Goal: Book appointment/travel/reservation

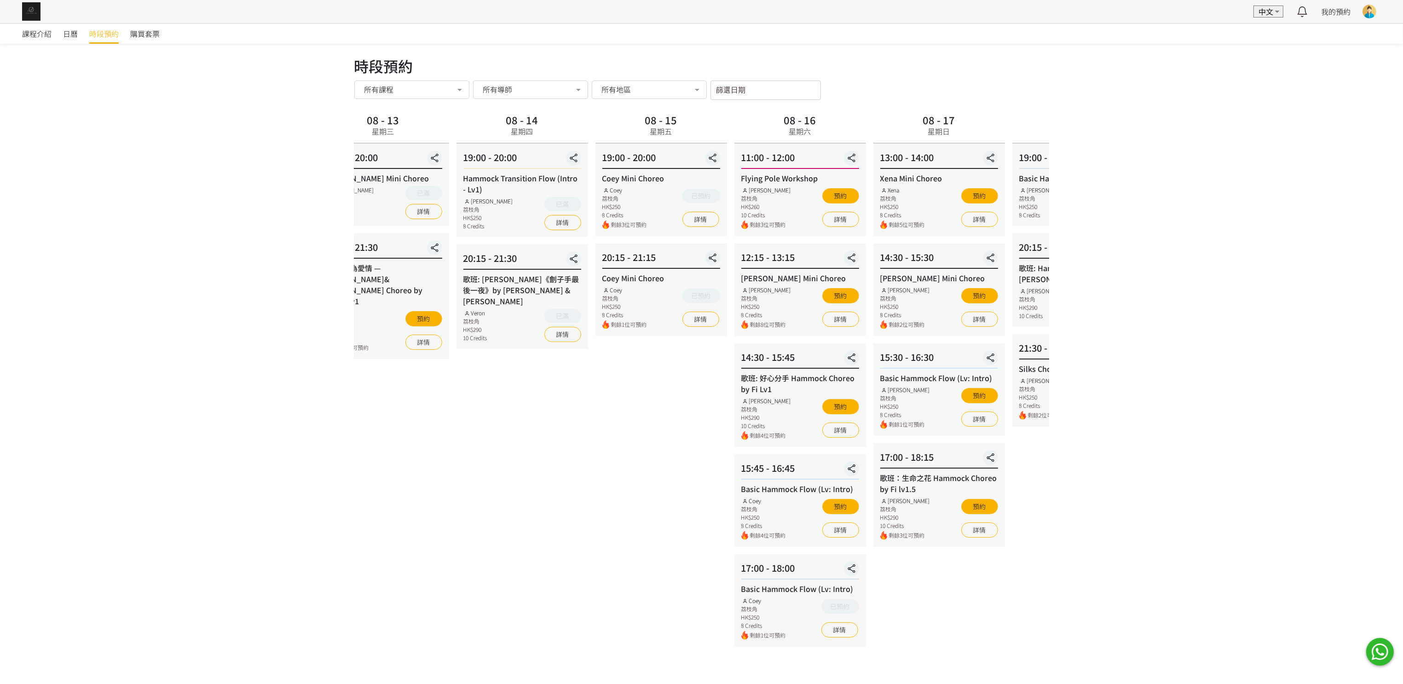
click at [609, 432] on div "08 - 15 星期五 19:00 - 20:00 Coey Mini Choreo Coey 荔枝角 HK$250 8 Credits 剩餘3位可預約 已預…" at bounding box center [661, 379] width 139 height 536
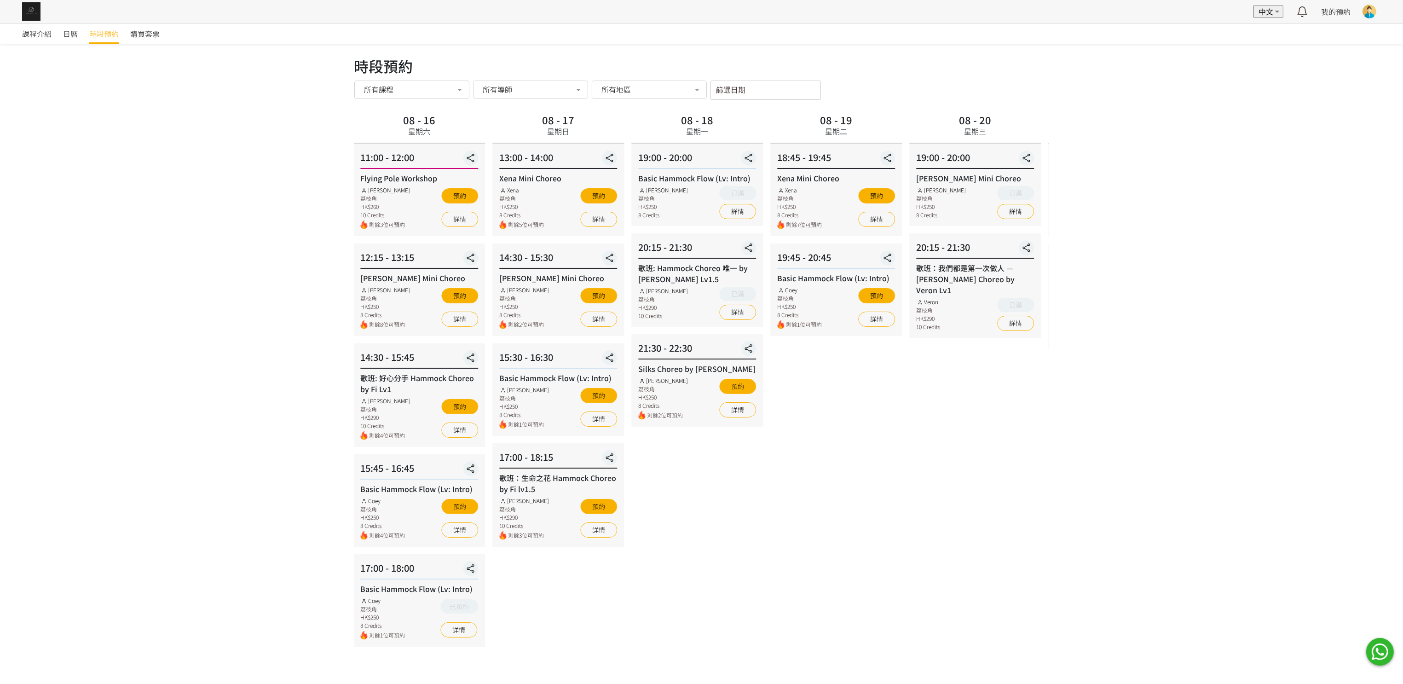
click at [540, 534] on span "剩餘3位可預約" at bounding box center [528, 535] width 41 height 9
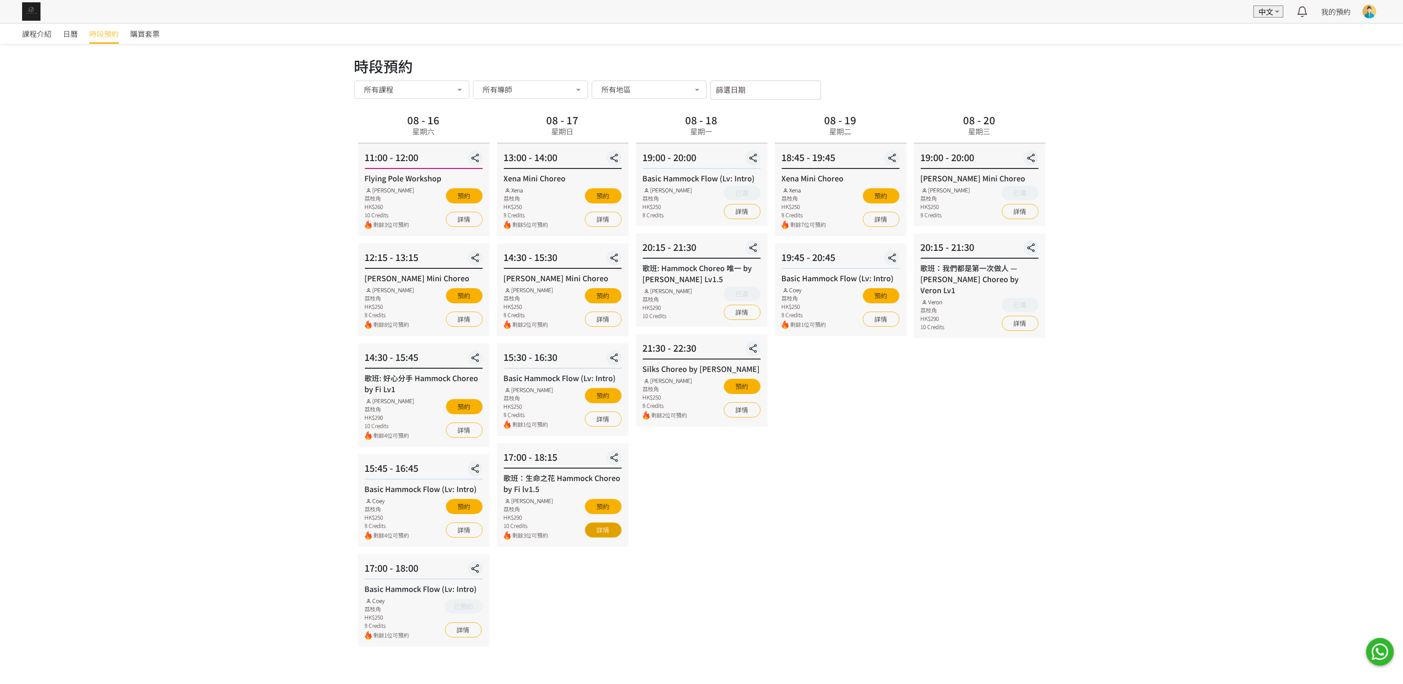
click at [613, 524] on link "詳情" at bounding box center [603, 529] width 37 height 15
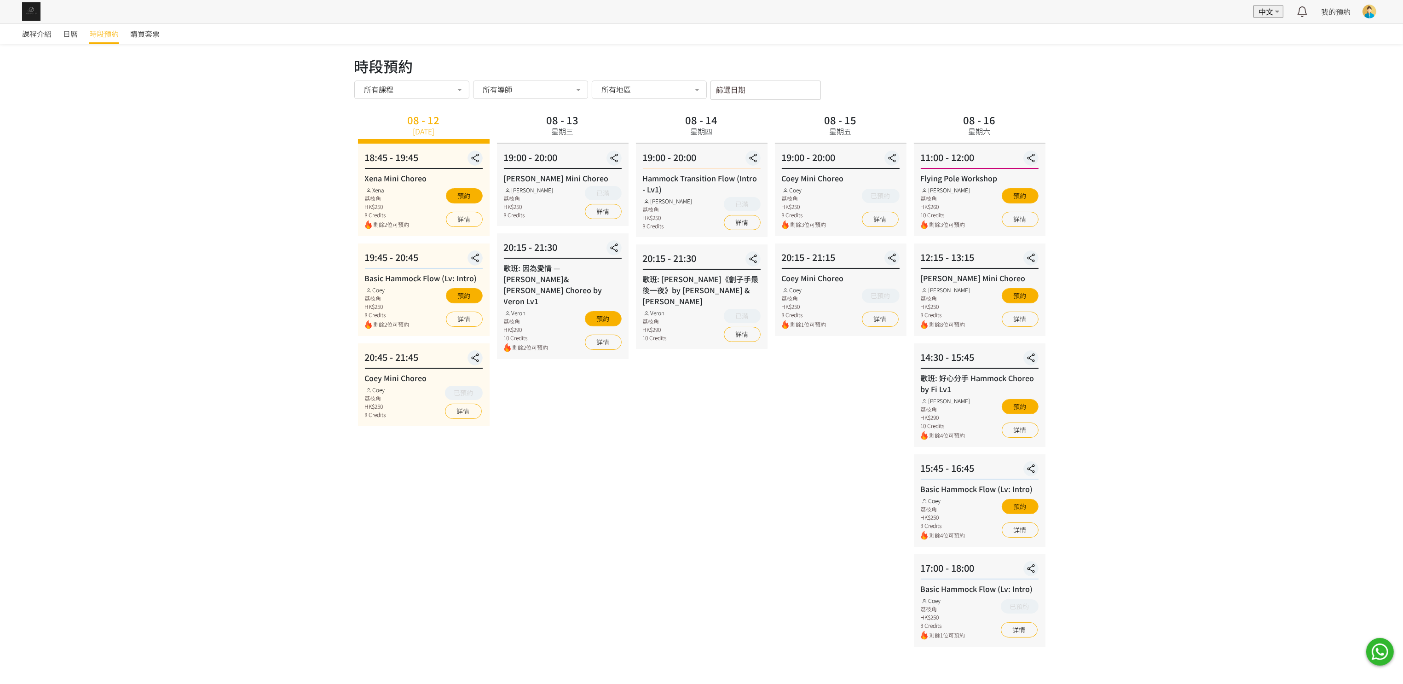
click at [787, 466] on div "08 - 15 星期五 19:00 - 20:00 Coey Mini Choreo Coey 荔枝角 HK$250 8 Credits 剩餘3位可預約 已預…" at bounding box center [840, 379] width 139 height 536
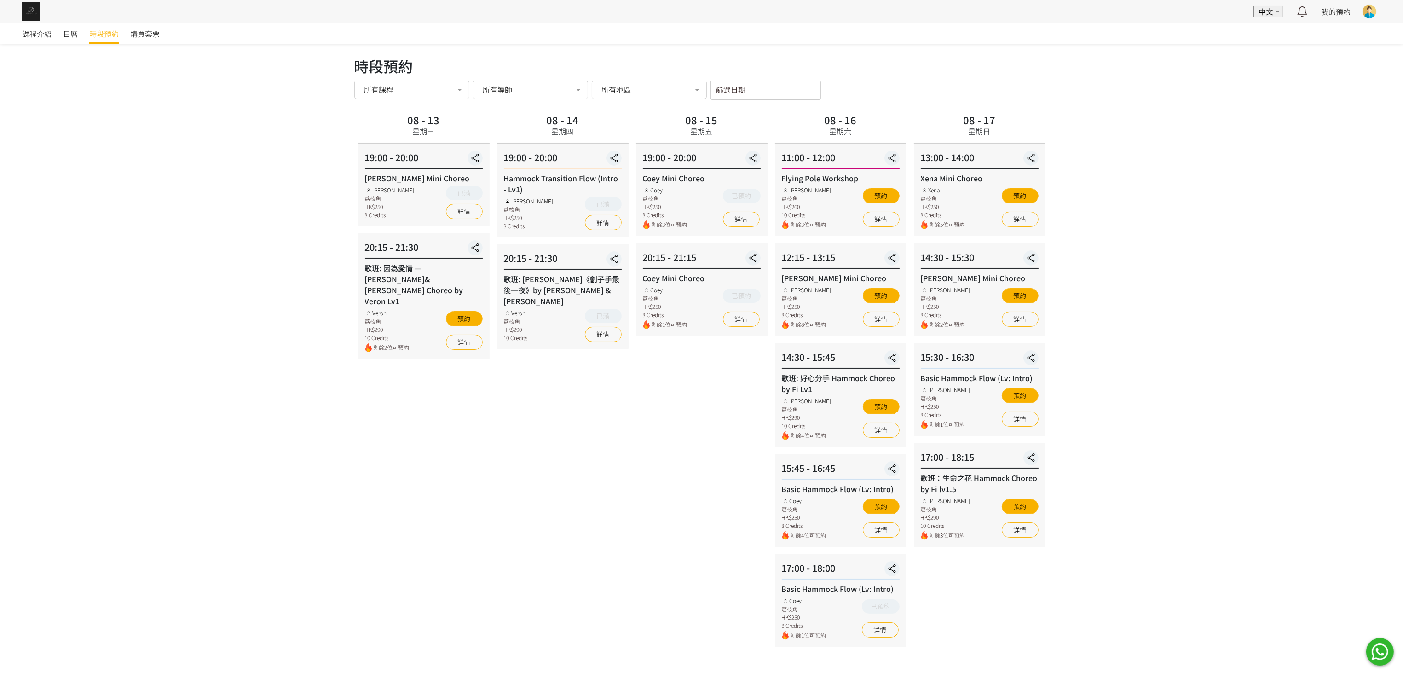
click at [318, 464] on div "課程介紹 日曆 時段預約 購買套票 時段預約 時段預約 所有課程 所有課程 Xena Mini Choreo Basic Hammock Flow (Lv: …" at bounding box center [701, 361] width 1403 height 676
click at [1029, 577] on div "08 - 17 星期日 13:00 - 14:00 Xena Mini Choreo Xena 荔枝角 HK$250 8 Credits 剩餘5位可預約 預約…" at bounding box center [979, 379] width 139 height 536
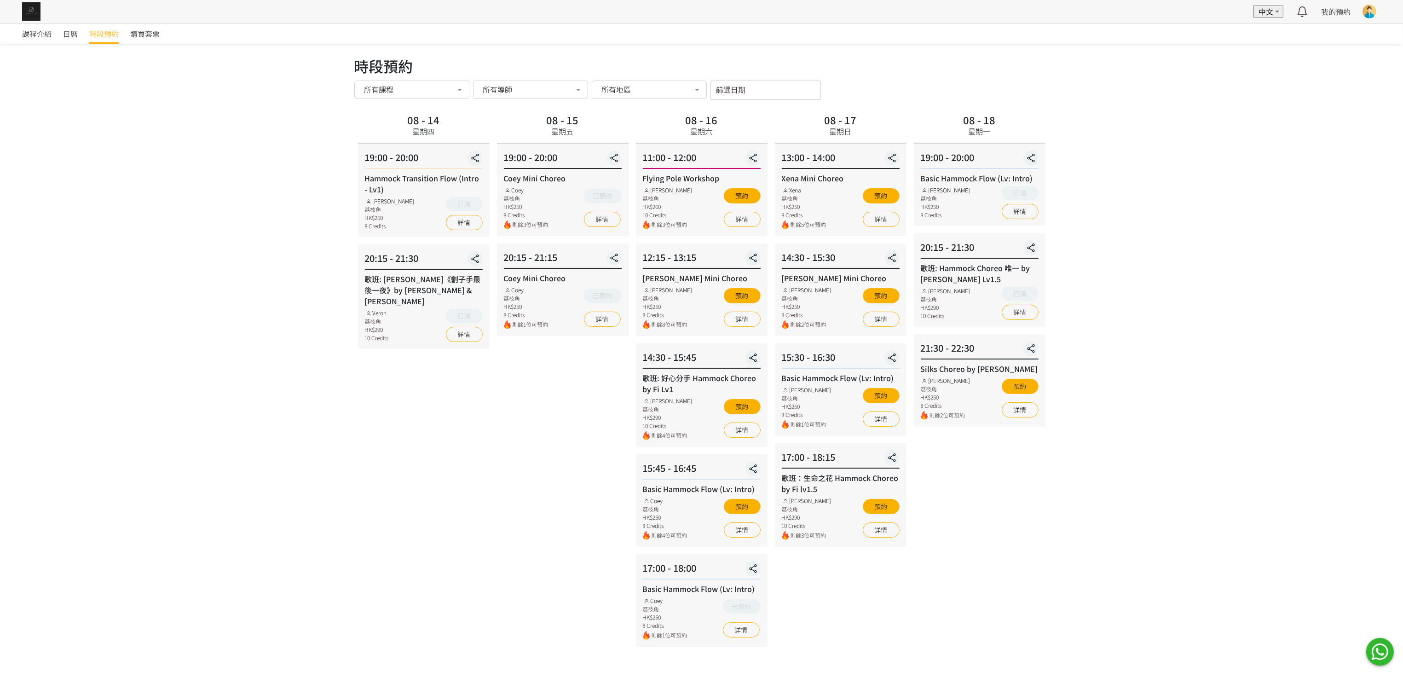
click at [463, 572] on div "08 - 14 星期四 19:00 - 20:00 Hammock Transition Flow (Intro - Lv1) [PERSON_NAME] 荔…" at bounding box center [423, 379] width 139 height 536
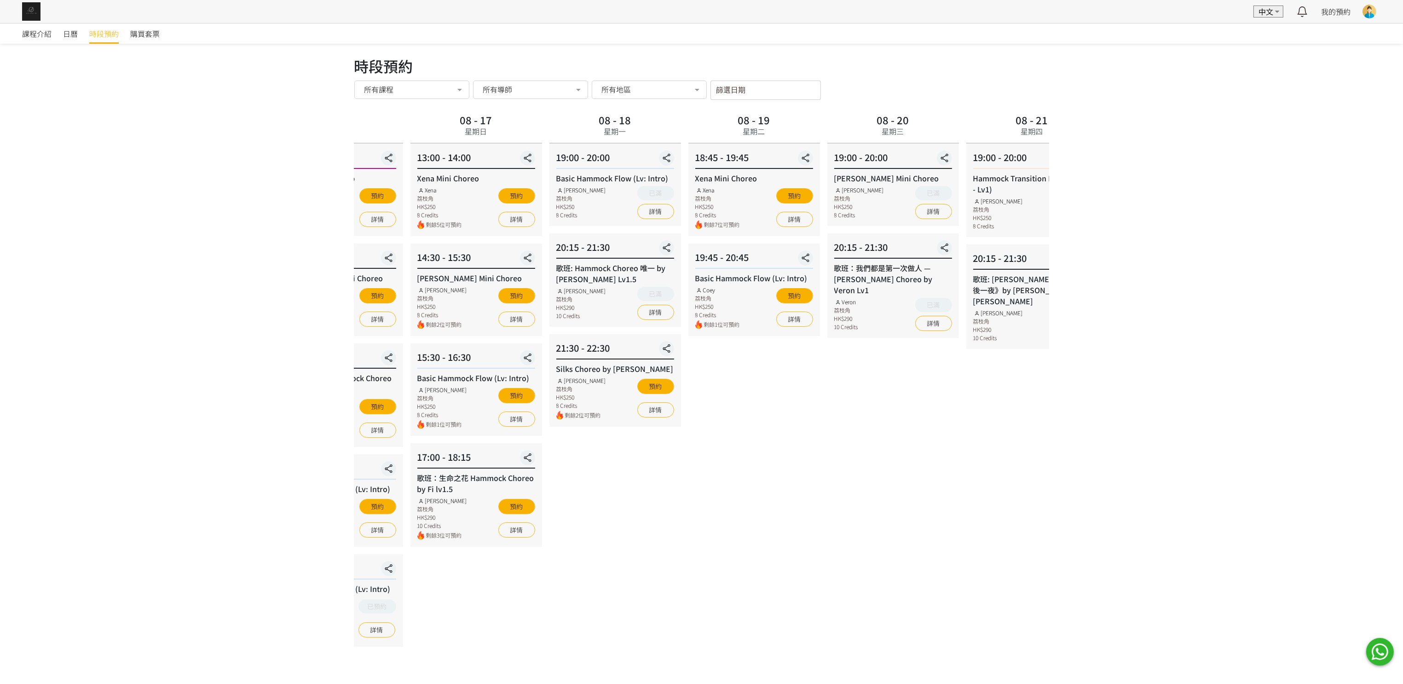
click at [208, 438] on div "課程介紹 日曆 時段預約 購買套票 時段預約 時段預約 所有課程 所有課程 Xena Mini Choreo Basic Hammock Flow (Lv: …" at bounding box center [701, 361] width 1403 height 676
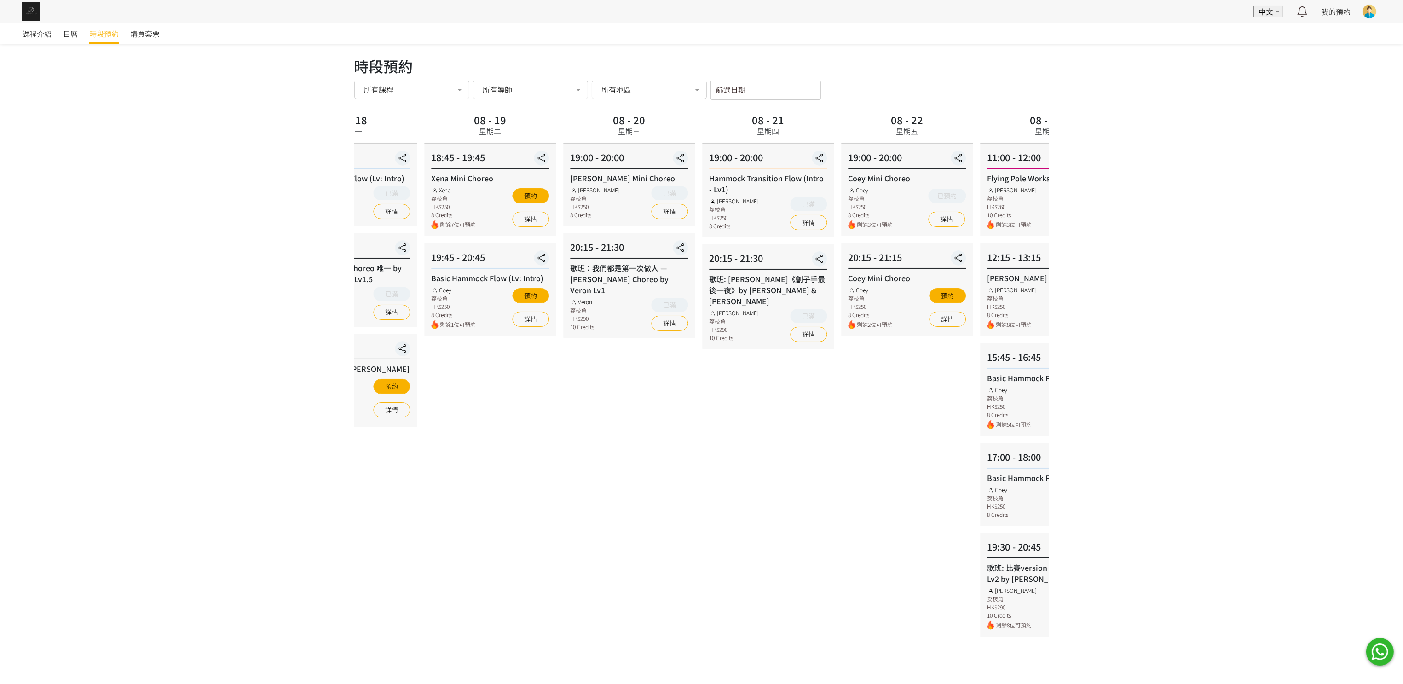
click at [476, 405] on div "08 - 19 星期二 18:45 - 19:45 Xena Mini Choreo Xena 荔枝角 HK$250 8 Credits 剩餘7位可預約 預約…" at bounding box center [490, 379] width 139 height 536
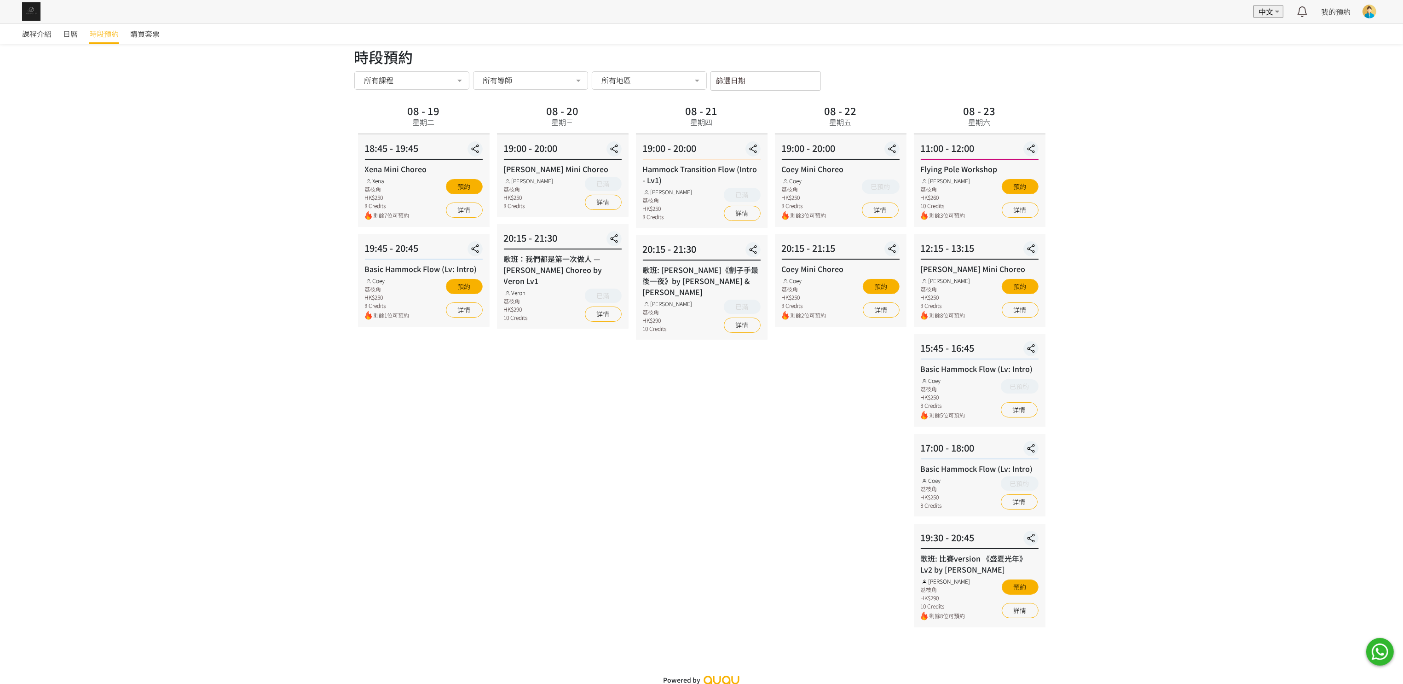
scroll to position [12, 0]
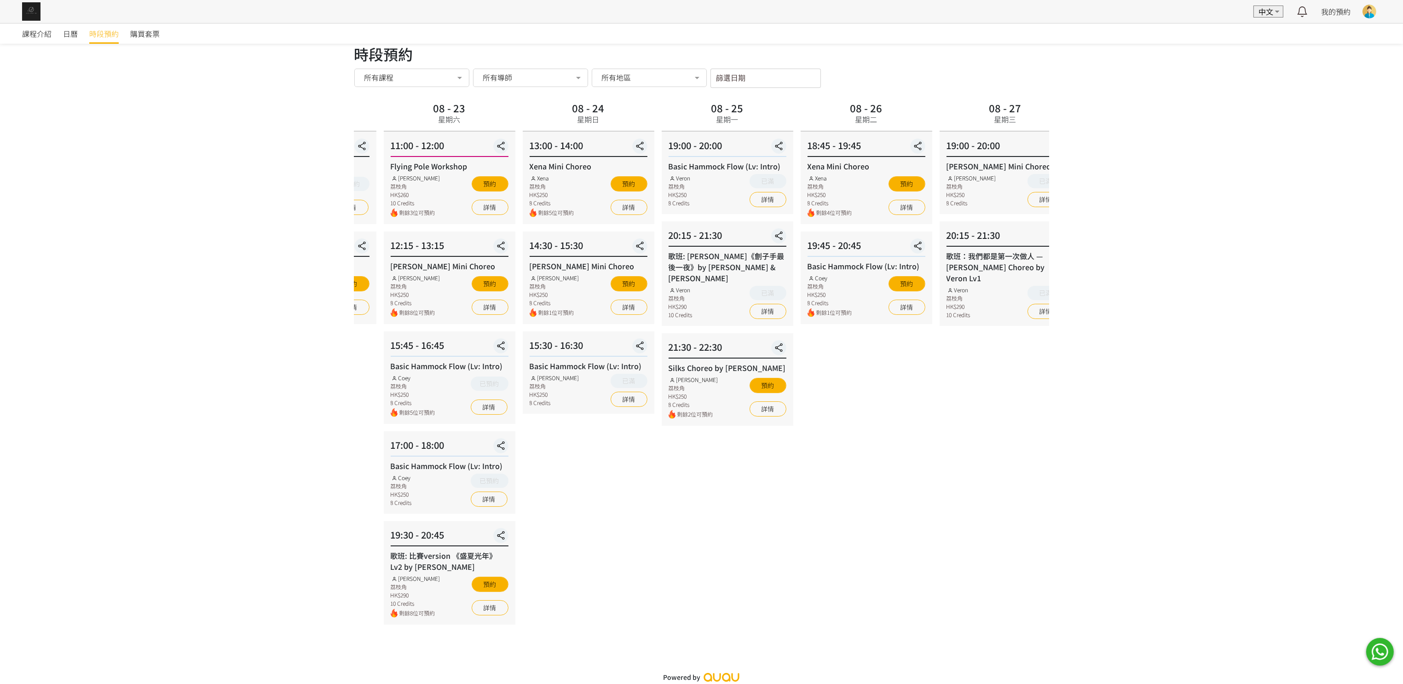
click at [326, 463] on div "課程介紹 日曆 時段預約 購買套票 時段預約 時段預約 所有課程 所有課程 Xena Mini Choreo Basic Hammock Flow (Lv: …" at bounding box center [701, 349] width 1403 height 676
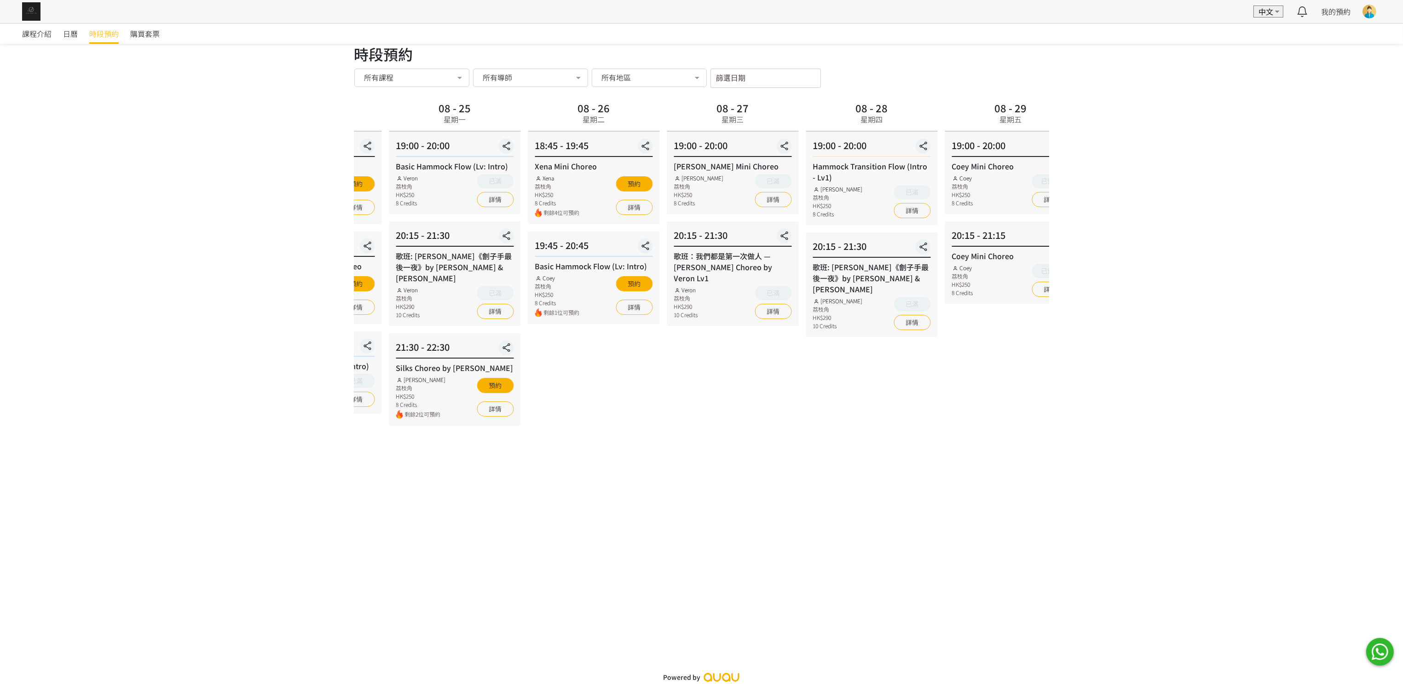
click at [394, 455] on div "08 - 25 星期一 19:00 - 20:00 Basic Hammock Flow (Lv: Intro) Veron 荔枝角 HK$250 8 Cre…" at bounding box center [454, 367] width 139 height 536
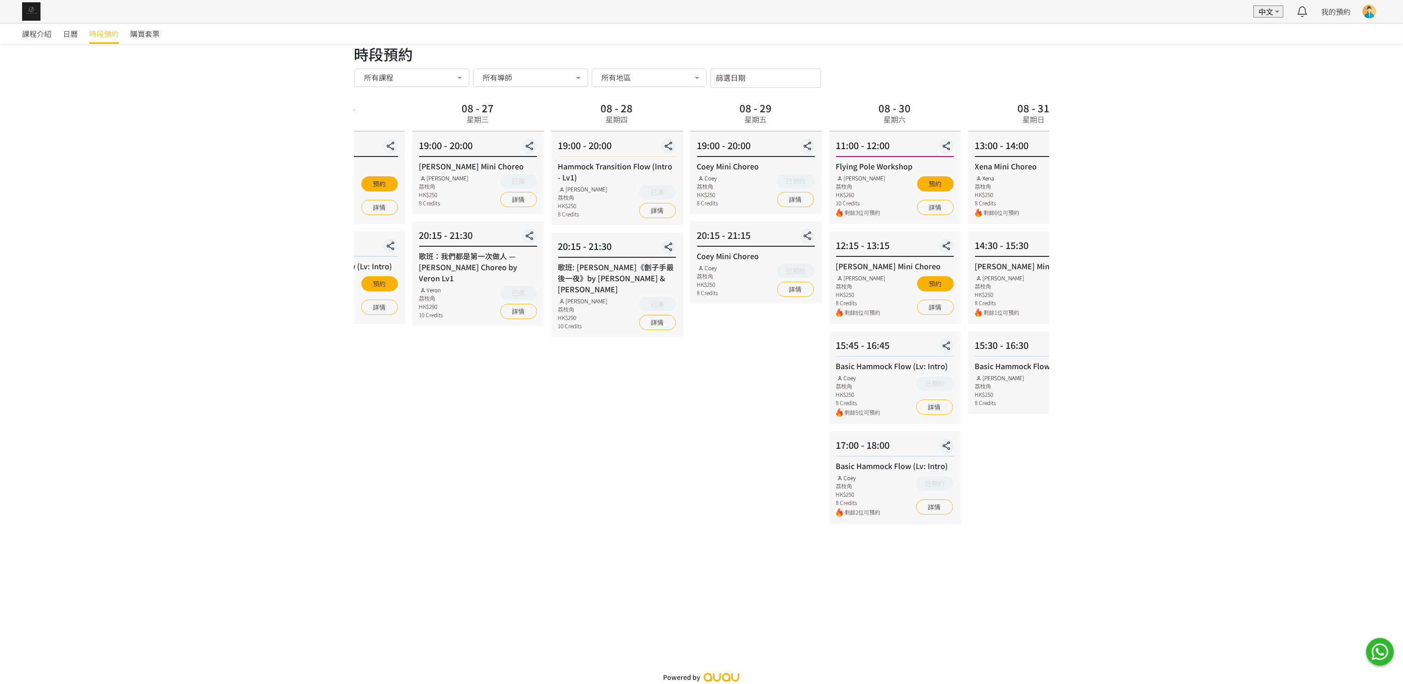
click at [484, 392] on div "08 - 27 星期三 19:00 - 20:00 [PERSON_NAME] Choreo [PERSON_NAME] 荔枝角 HK$250 8 Credi…" at bounding box center [478, 367] width 139 height 536
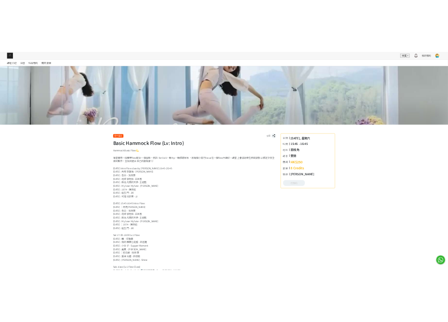
scroll to position [138, 0]
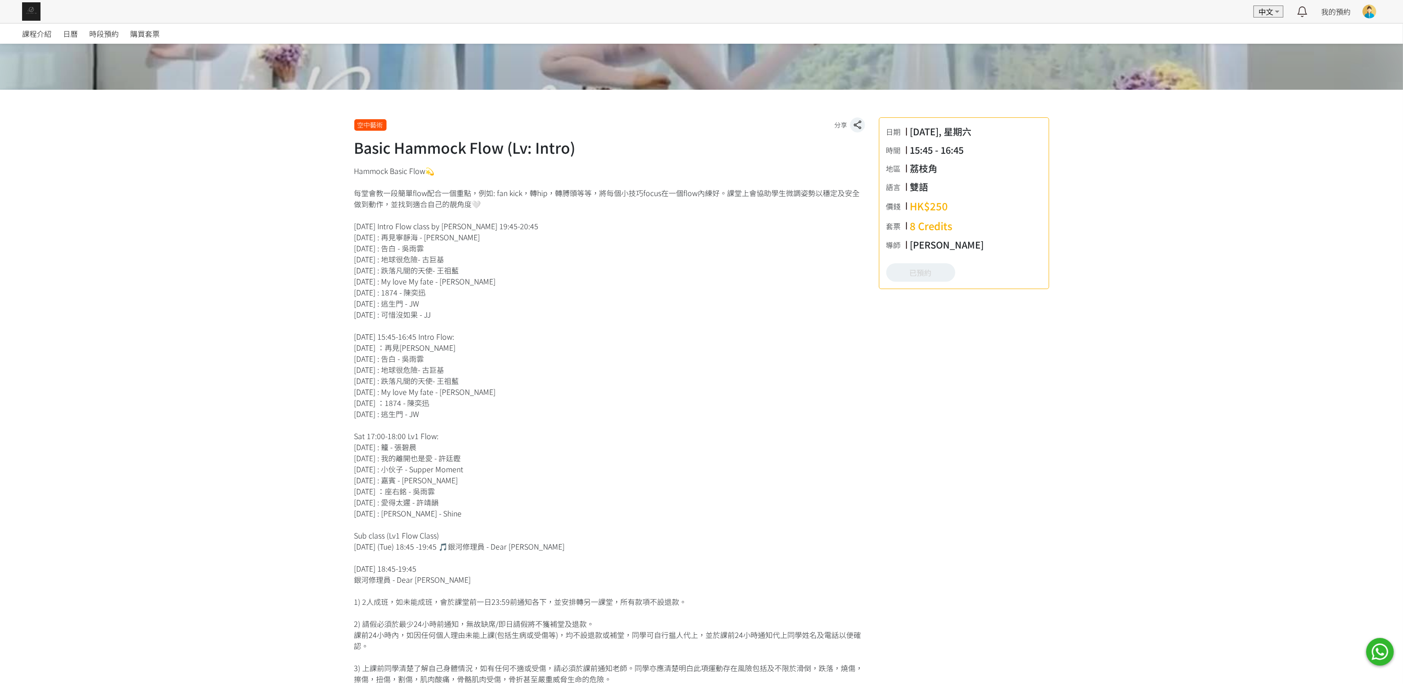
drag, startPoint x: 349, startPoint y: 356, endPoint x: 434, endPoint y: 361, distance: 85.3
click at [434, 361] on div "空中藝術 分享 Basic Hammock Flow (Lv: Intro) 日期 2025/08/23, 星期六 時間 15:45 - 16:45 地區 九…" at bounding box center [702, 549] width 709 height 891
click at [439, 362] on div "Hammock Basic Flow💫 每堂會教一段簡單flow配合一個重點，例如: fan kick，轉hip，轉膊頭等等，將每個小技巧focus在一個fl…" at bounding box center [609, 435] width 511 height 541
drag, startPoint x: 350, startPoint y: 367, endPoint x: 445, endPoint y: 375, distance: 95.6
click at [445, 375] on div "空中藝術 分享 Basic Hammock Flow (Lv: Intro) 日期 2025/08/23, 星期六 時間 15:45 - 16:45 地區 九…" at bounding box center [702, 549] width 709 height 891
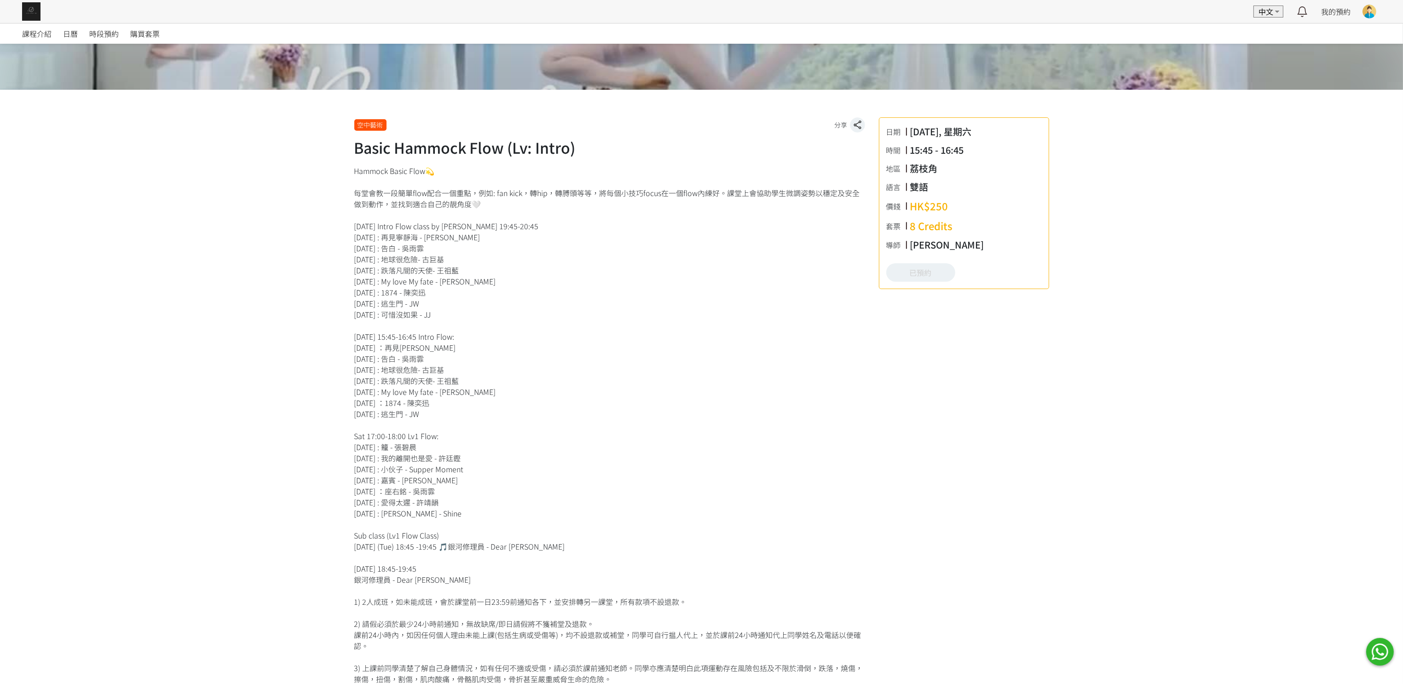
drag, startPoint x: 354, startPoint y: 468, endPoint x: 472, endPoint y: 469, distance: 117.4
click at [472, 469] on div "Hammock Basic Flow💫 每堂會教一段簡單flow配合一個重點，例如: fan kick，轉hip，轉膊頭等等，將每個小技巧focus在一個fl…" at bounding box center [609, 435] width 511 height 541
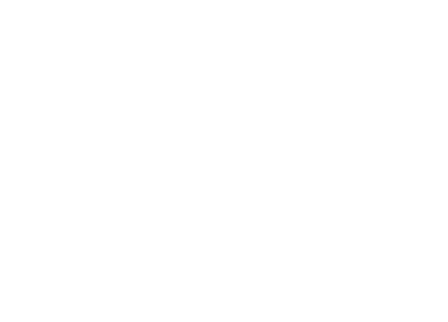
scroll to position [276, 0]
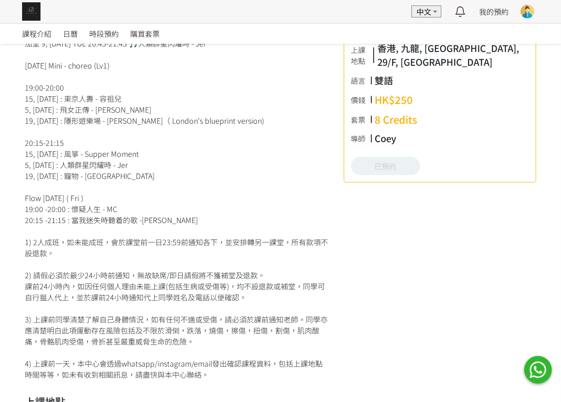
scroll to position [276, 0]
click at [115, 27] on link "時段預約" at bounding box center [103, 33] width 29 height 20
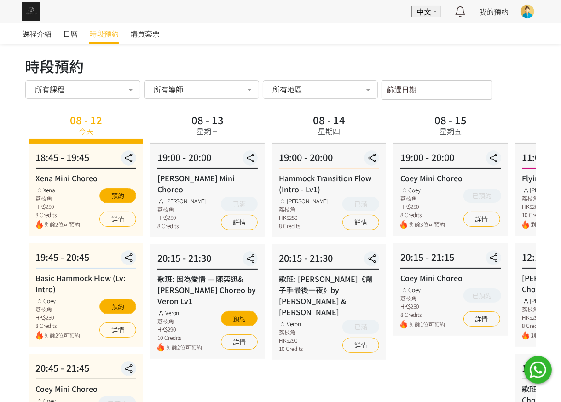
click at [421, 89] on input "篩選日期" at bounding box center [437, 90] width 110 height 19
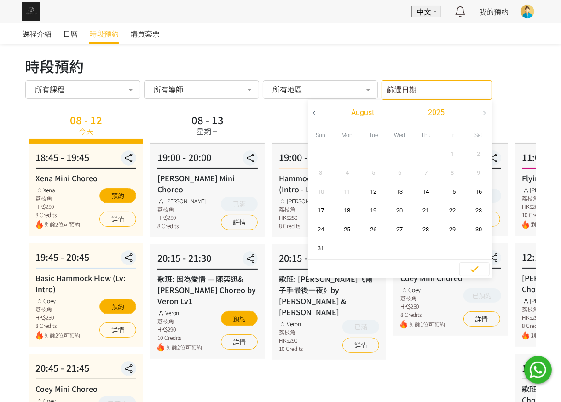
click at [478, 114] on icon "button" at bounding box center [482, 113] width 8 height 8
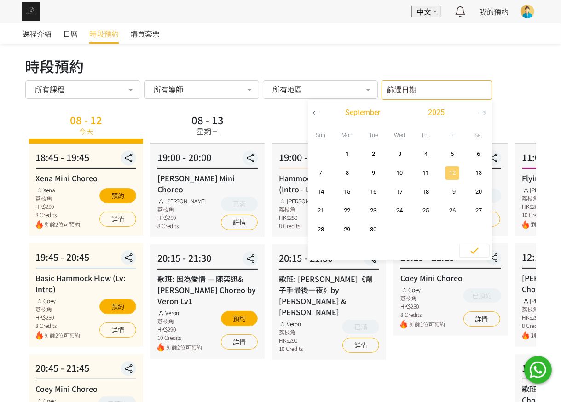
click at [452, 163] on button "12" at bounding box center [452, 172] width 26 height 19
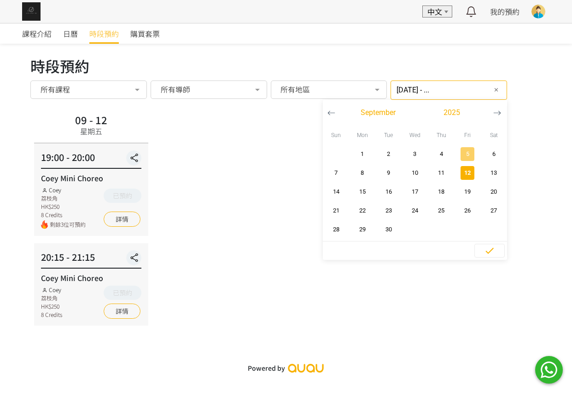
click at [459, 154] on span "5" at bounding box center [467, 154] width 21 height 9
click at [459, 183] on button "19" at bounding box center [467, 191] width 26 height 19
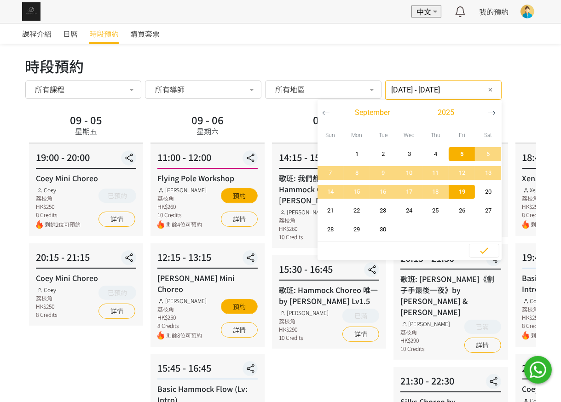
click at [459, 190] on span "19" at bounding box center [462, 191] width 21 height 9
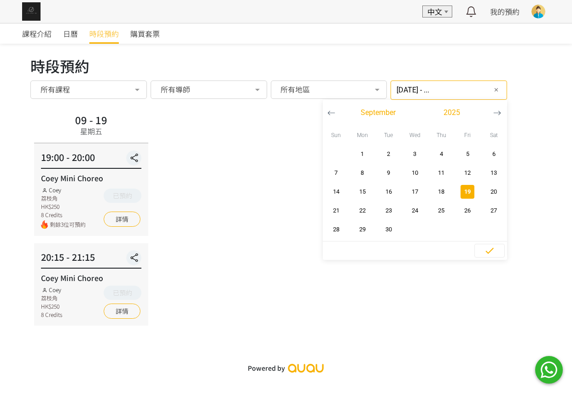
click at [457, 199] on button "19" at bounding box center [467, 191] width 26 height 19
click at [457, 212] on span "26" at bounding box center [467, 210] width 21 height 9
click at [431, 191] on span "18" at bounding box center [441, 191] width 21 height 9
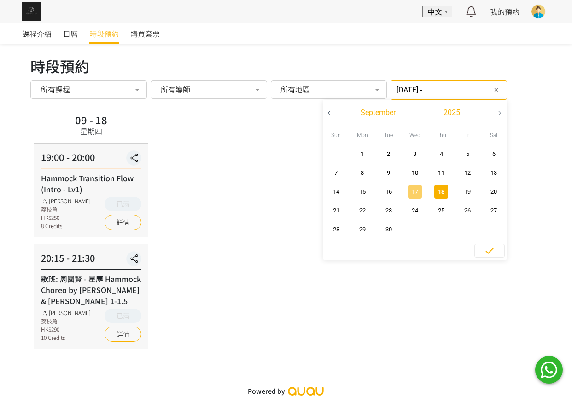
click at [411, 196] on span "button" at bounding box center [415, 192] width 14 height 14
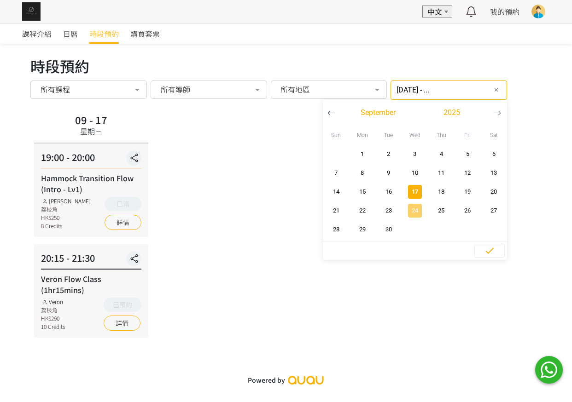
click at [406, 212] on span "24" at bounding box center [414, 210] width 21 height 9
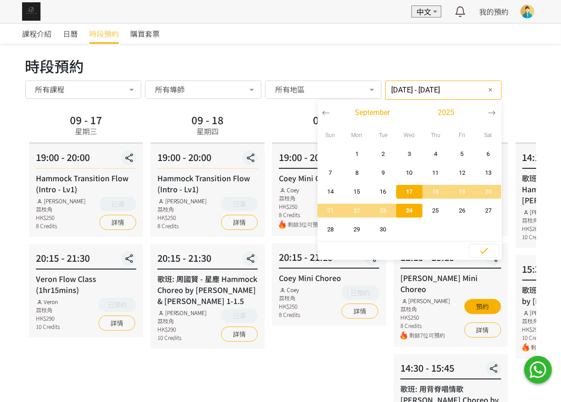
click at [406, 212] on span "24" at bounding box center [409, 210] width 21 height 9
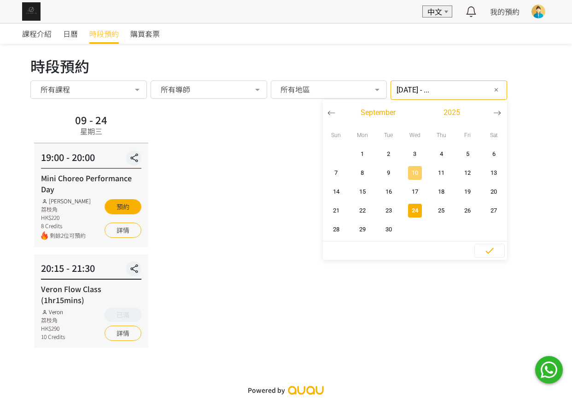
click at [408, 170] on span "10" at bounding box center [414, 172] width 21 height 9
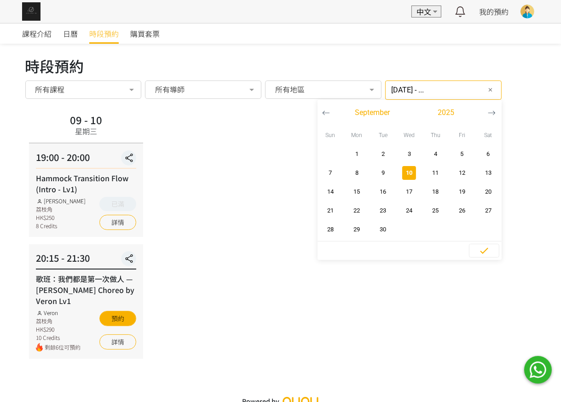
click at [408, 170] on span "10" at bounding box center [409, 172] width 21 height 9
click at [406, 154] on span "3" at bounding box center [409, 154] width 21 height 9
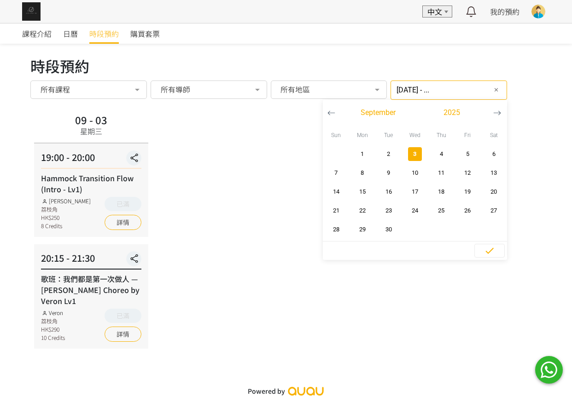
click at [406, 154] on span "3" at bounding box center [414, 154] width 21 height 9
click at [358, 233] on span "29" at bounding box center [362, 229] width 21 height 9
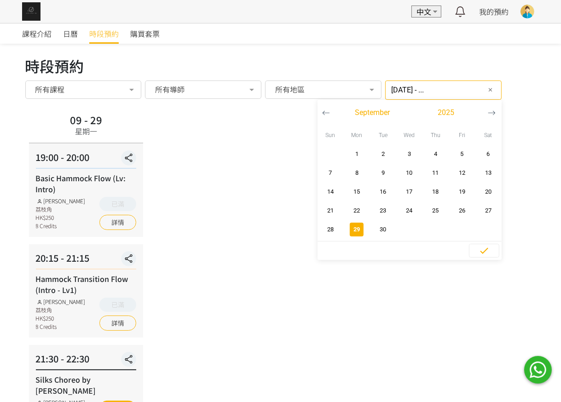
click at [358, 233] on button "29" at bounding box center [357, 229] width 26 height 19
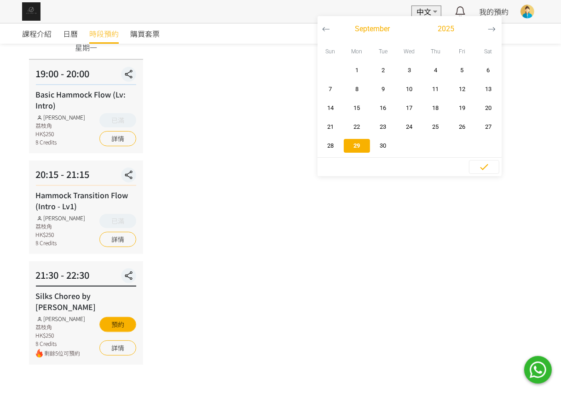
scroll to position [85, 0]
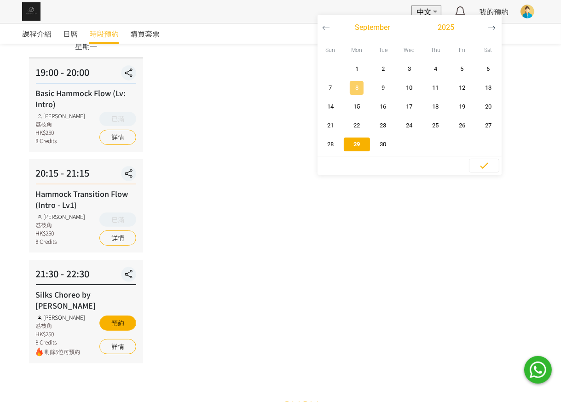
click at [347, 85] on span "8" at bounding box center [357, 87] width 21 height 9
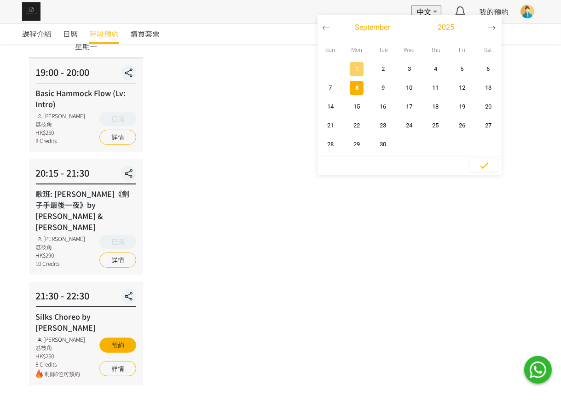
click at [348, 69] on span "1" at bounding box center [357, 68] width 21 height 9
click at [347, 64] on span "1" at bounding box center [357, 68] width 21 height 9
click at [346, 98] on button "15" at bounding box center [357, 106] width 26 height 19
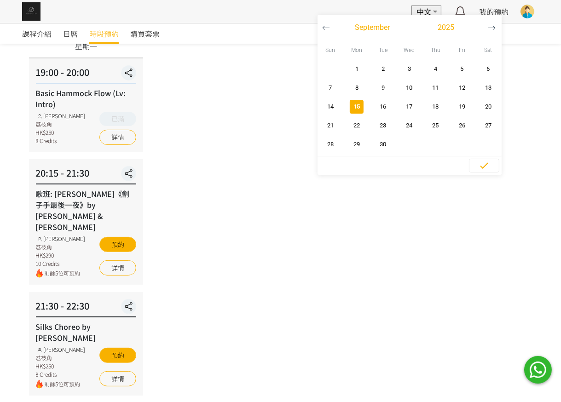
click at [348, 113] on button "15" at bounding box center [357, 106] width 26 height 19
click at [347, 129] on span "22" at bounding box center [357, 125] width 21 height 9
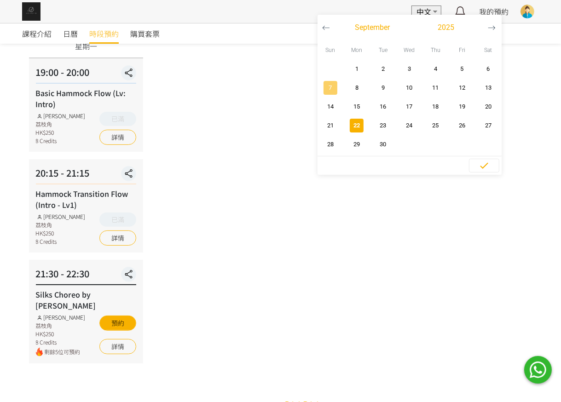
click at [321, 90] on span "7" at bounding box center [330, 87] width 21 height 9
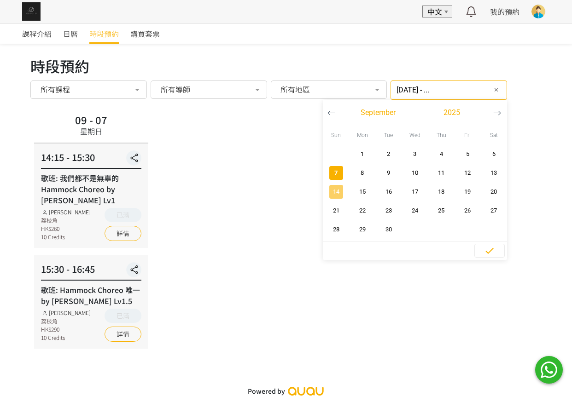
click at [329, 186] on span "button" at bounding box center [336, 192] width 14 height 14
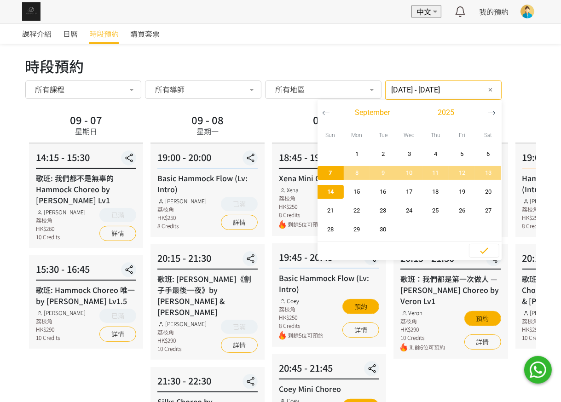
click at [327, 186] on span "button" at bounding box center [331, 192] width 26 height 14
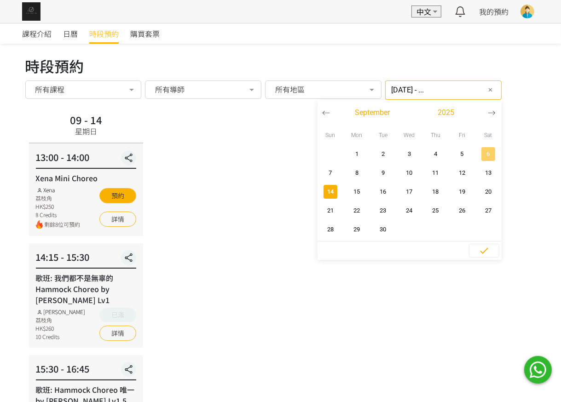
click at [482, 153] on span "6" at bounding box center [488, 154] width 21 height 9
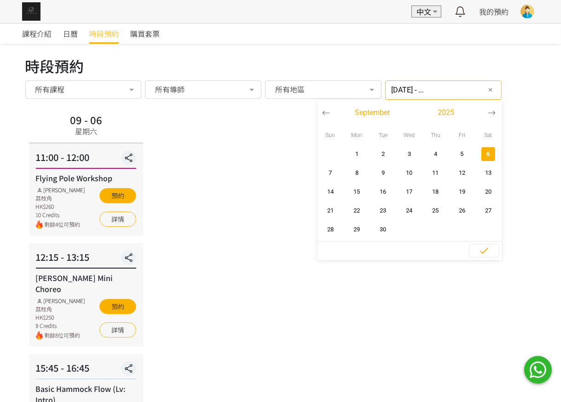
click at [322, 110] on icon "button" at bounding box center [326, 113] width 8 height 8
click at [479, 190] on span "16" at bounding box center [488, 191] width 21 height 9
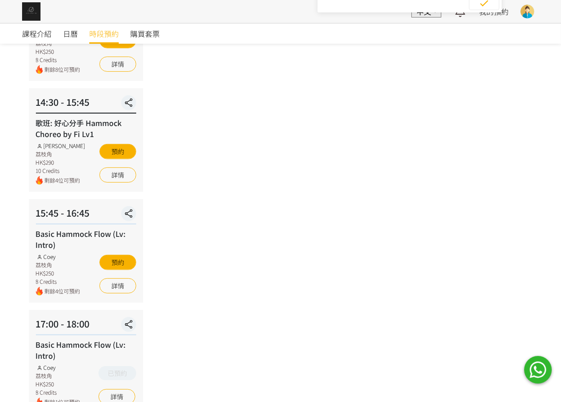
scroll to position [109, 0]
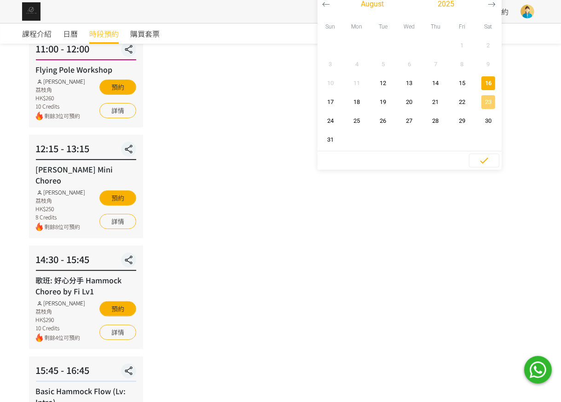
click at [483, 101] on span "23" at bounding box center [488, 102] width 21 height 9
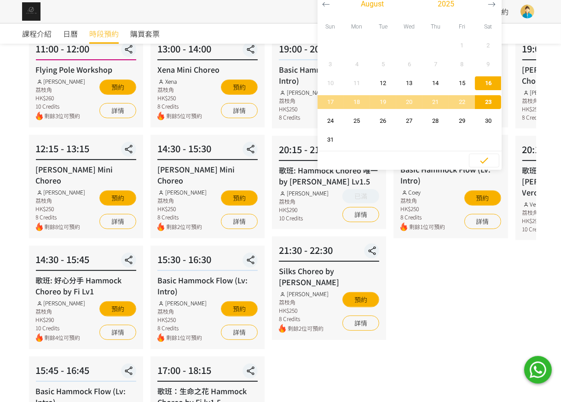
click at [482, 102] on span "23" at bounding box center [488, 102] width 21 height 9
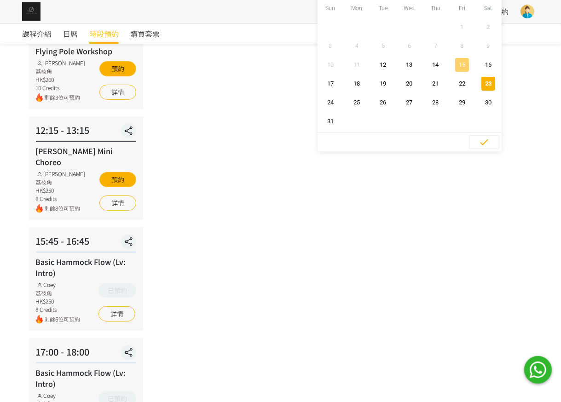
scroll to position [29, 0]
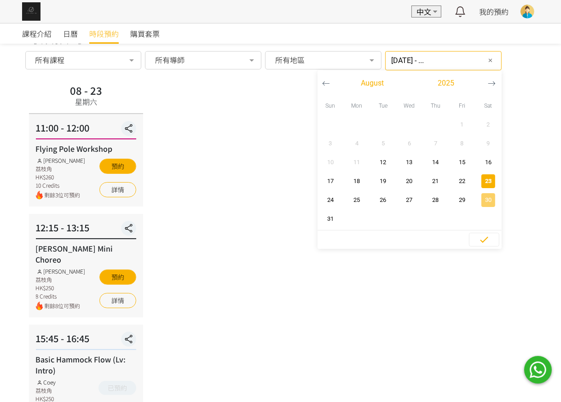
click at [481, 193] on span "button" at bounding box center [488, 200] width 14 height 14
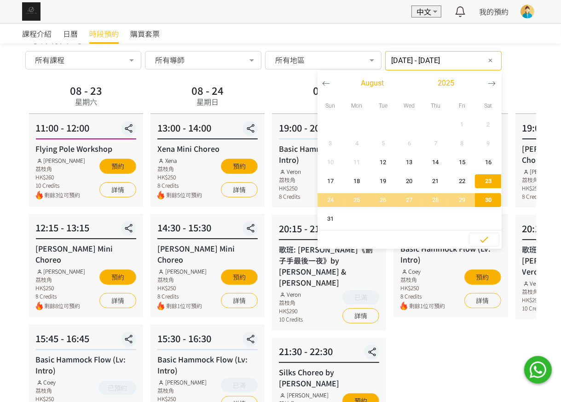
click at [475, 193] on span "button" at bounding box center [488, 200] width 26 height 14
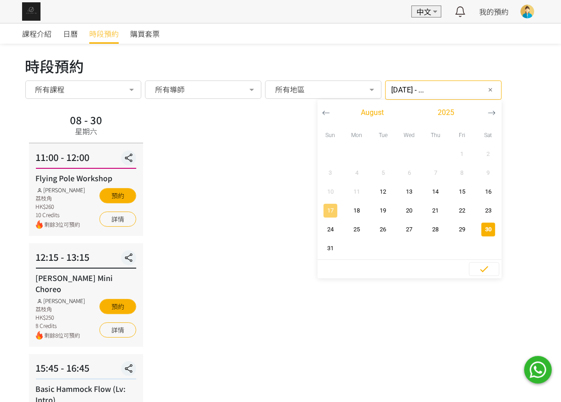
click at [322, 203] on button "17" at bounding box center [331, 210] width 26 height 19
click at [324, 204] on span "button" at bounding box center [331, 211] width 14 height 14
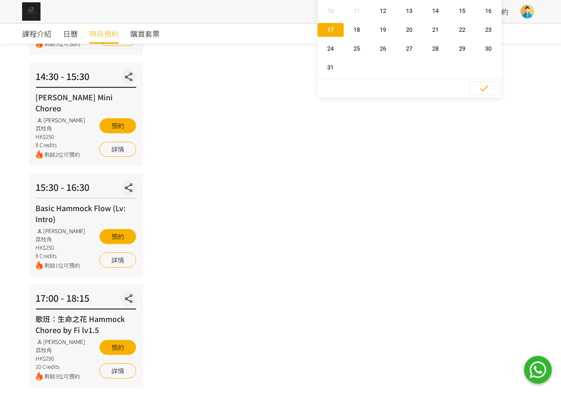
scroll to position [205, 0]
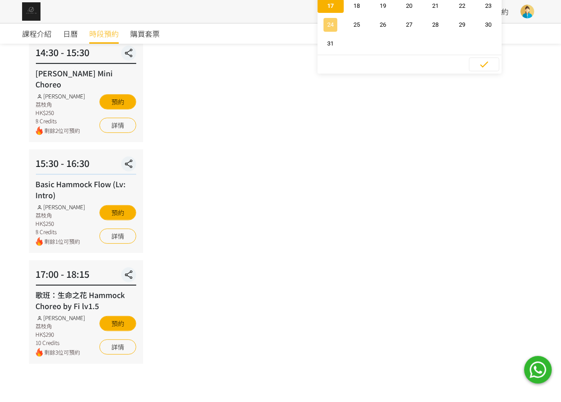
click at [324, 24] on span "24" at bounding box center [330, 24] width 21 height 9
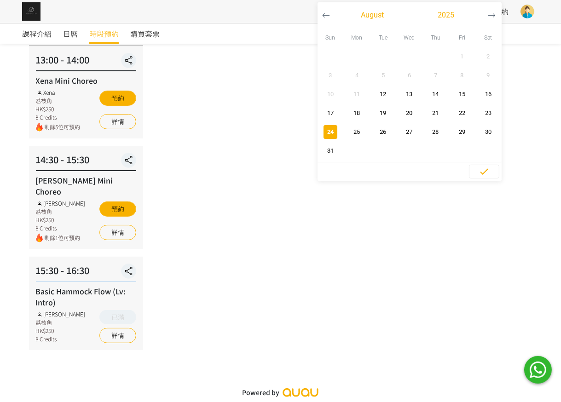
scroll to position [84, 0]
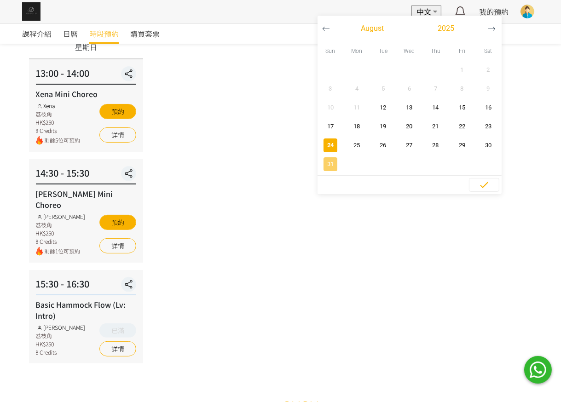
click at [324, 162] on span "31" at bounding box center [330, 164] width 21 height 9
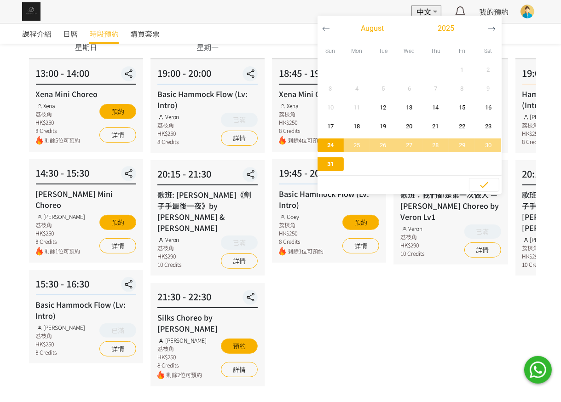
click at [324, 162] on span "31" at bounding box center [330, 164] width 21 height 9
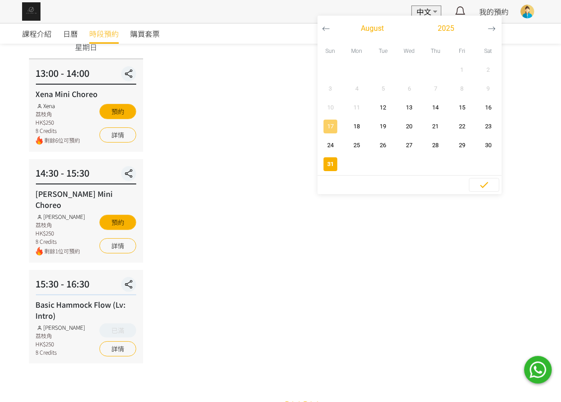
click at [328, 126] on span "17" at bounding box center [330, 126] width 21 height 9
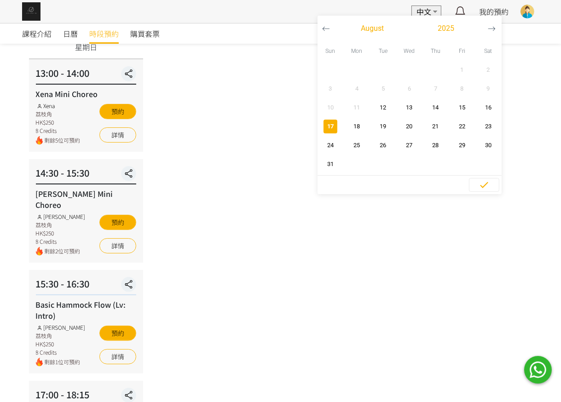
click at [328, 126] on span "17" at bounding box center [330, 126] width 21 height 9
type input "2025-08-17 - 2025-08-17"
